Goal: Task Accomplishment & Management: Complete application form

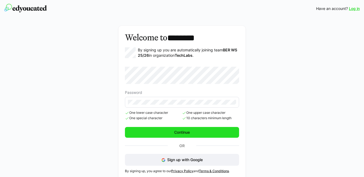
click at [169, 130] on span "Continue" at bounding box center [182, 132] width 114 height 11
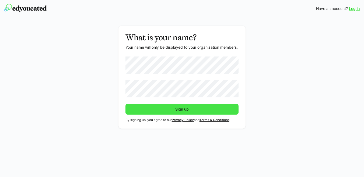
click at [168, 106] on span "Sign up" at bounding box center [181, 109] width 113 height 11
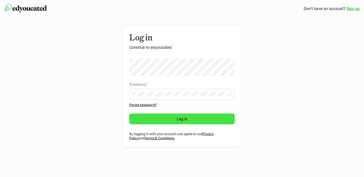
click at [177, 118] on span "Log in" at bounding box center [182, 118] width 12 height 5
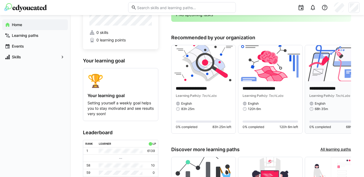
scroll to position [18, 0]
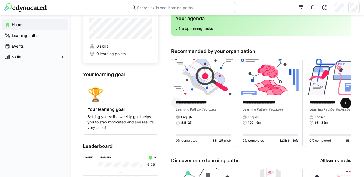
click at [346, 102] on eds-icon at bounding box center [345, 102] width 5 height 5
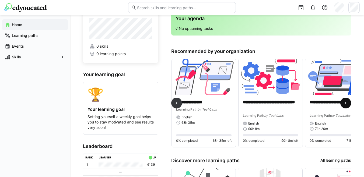
scroll to position [0, 133]
click at [346, 102] on eds-icon at bounding box center [345, 102] width 5 height 5
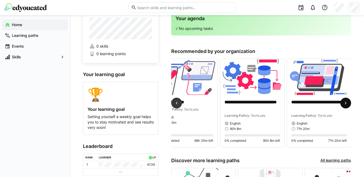
scroll to position [0, 152]
click at [179, 105] on span at bounding box center [176, 103] width 11 height 11
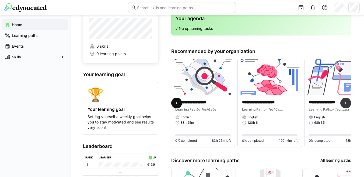
scroll to position [0, 0]
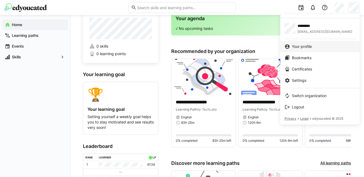
click at [313, 44] on div "Your profile" at bounding box center [319, 46] width 71 height 5
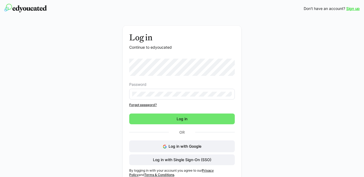
click at [243, 35] on div "Log in Continue to edyoucated Password Forgot password? Log in Or Log in with G…" at bounding box center [181, 106] width 303 height 160
